Goal: Book appointment/travel/reservation

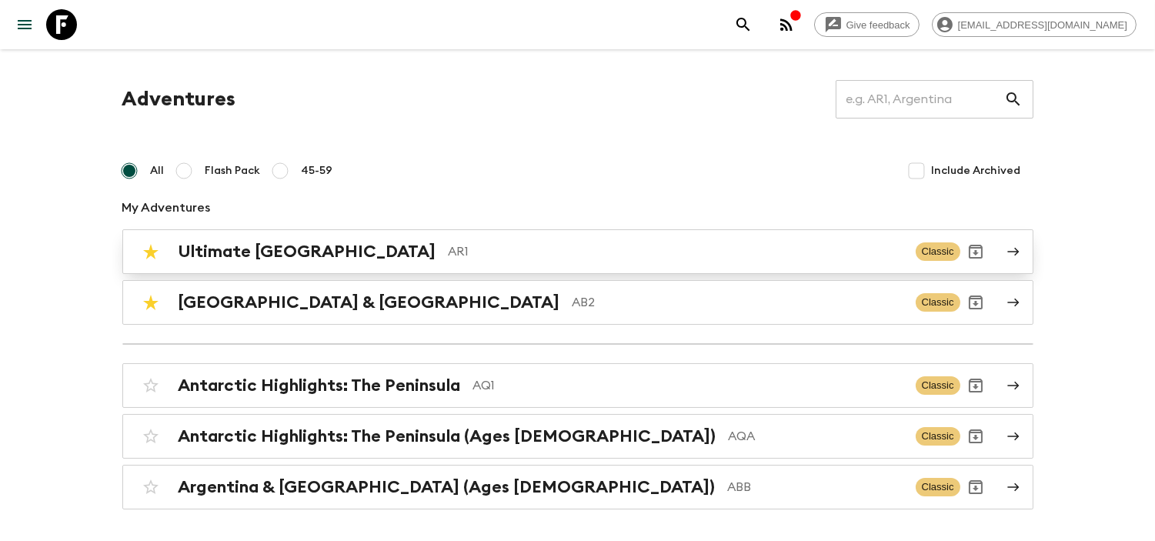
click at [304, 258] on h2 "Ultimate [GEOGRAPHIC_DATA]" at bounding box center [307, 252] width 258 height 20
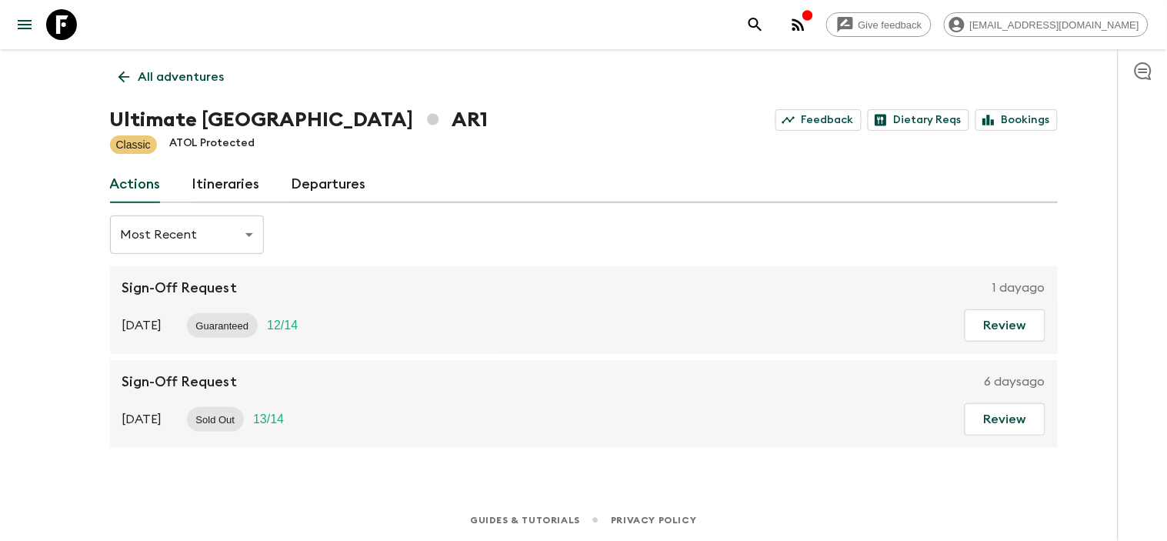
click at [319, 114] on h1 "Ultimate Argentina AR1" at bounding box center [299, 120] width 378 height 31
click at [328, 186] on link "Departures" at bounding box center [329, 184] width 75 height 37
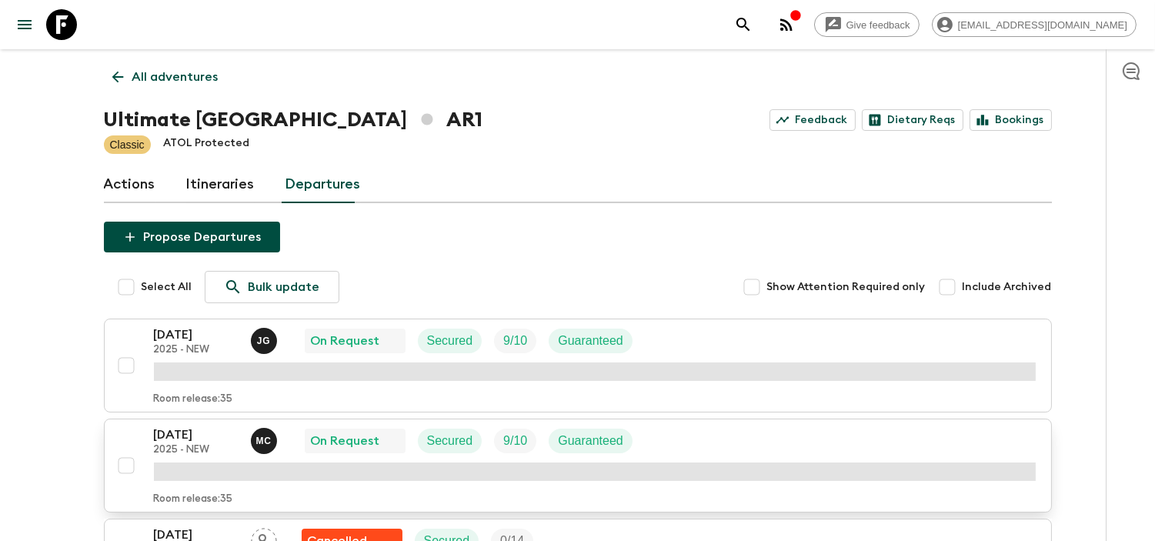
click at [194, 428] on p "[DATE]" at bounding box center [196, 434] width 85 height 18
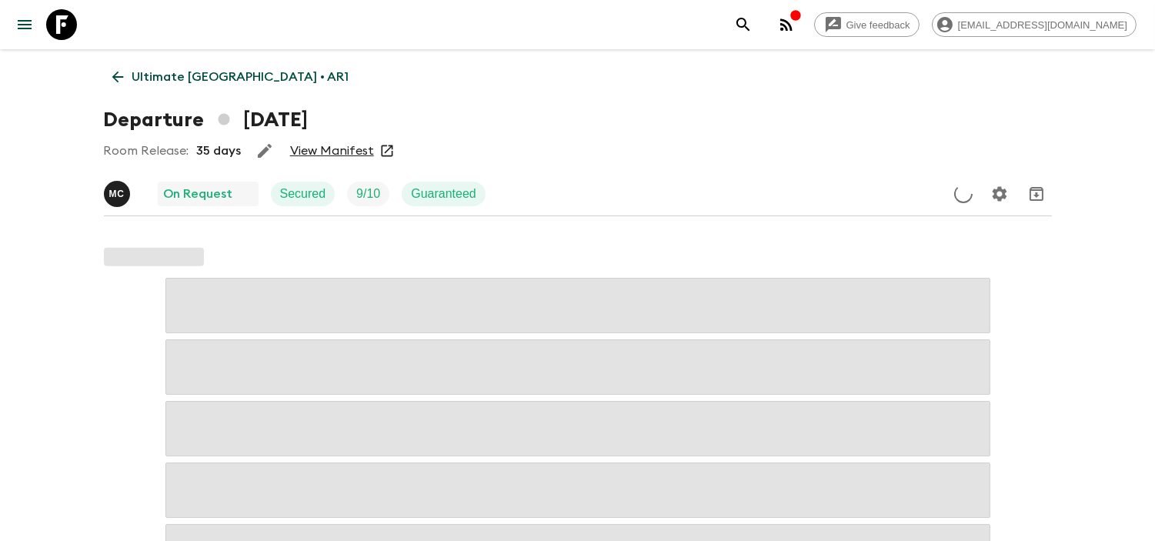
click at [312, 157] on link "View Manifest" at bounding box center [332, 150] width 84 height 15
